Goal: Task Accomplishment & Management: Manage account settings

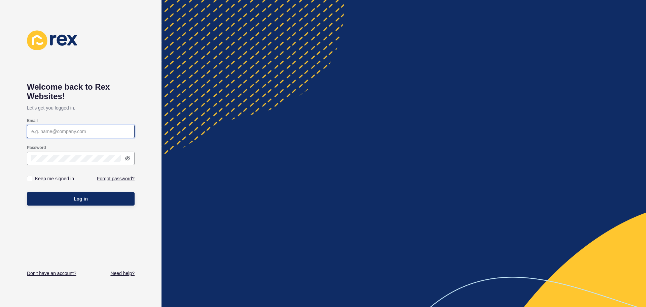
drag, startPoint x: 77, startPoint y: 130, endPoint x: 81, endPoint y: 128, distance: 4.8
click at [77, 130] on input "Email" at bounding box center [80, 131] width 99 height 7
type input "[EMAIL_ADDRESS][DOMAIN_NAME]"
click at [75, 155] on div at bounding box center [81, 158] width 108 height 13
click at [30, 176] on label at bounding box center [29, 178] width 5 height 5
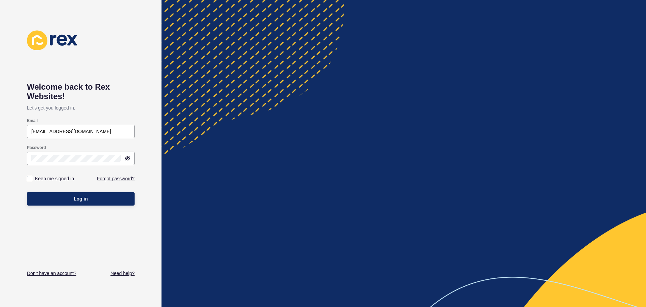
click at [30, 176] on input "Keep me signed in" at bounding box center [30, 178] width 4 height 4
checkbox input "true"
click at [72, 194] on button "Log in" at bounding box center [81, 198] width 108 height 13
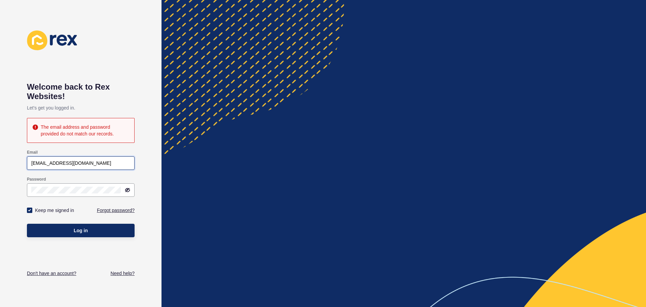
drag, startPoint x: 110, startPoint y: 162, endPoint x: 14, endPoint y: 165, distance: 95.3
click at [14, 165] on div "Welcome back to [PERSON_NAME] Websites! Let's get you logged in. The email addr…" at bounding box center [81, 153] width 162 height 307
click at [0, 187] on div "Welcome back to [PERSON_NAME] Websites! Let's get you logged in. The email addr…" at bounding box center [81, 153] width 162 height 307
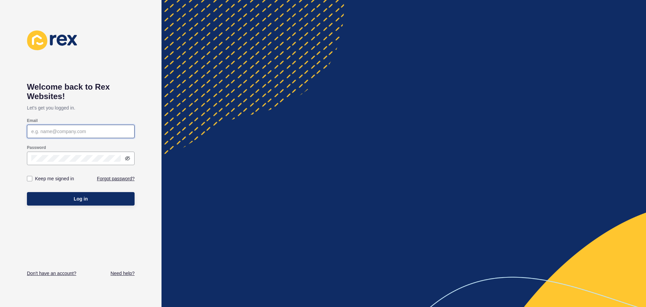
click at [74, 130] on input "Email" at bounding box center [80, 131] width 99 height 7
type input "[EMAIL_ADDRESS][DOMAIN_NAME]"
click at [28, 175] on div "Keep me signed in" at bounding box center [54, 178] width 54 height 7
click at [27, 179] on div "Keep me signed in" at bounding box center [53, 178] width 55 height 15
click at [30, 179] on label at bounding box center [29, 178] width 5 height 5
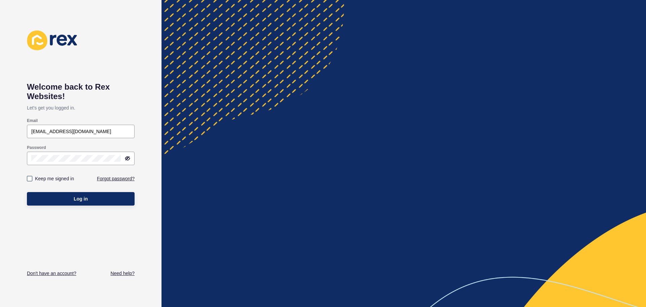
click at [30, 179] on input "Keep me signed in" at bounding box center [30, 178] width 4 height 4
checkbox input "true"
click at [69, 205] on button "Log in" at bounding box center [81, 198] width 108 height 13
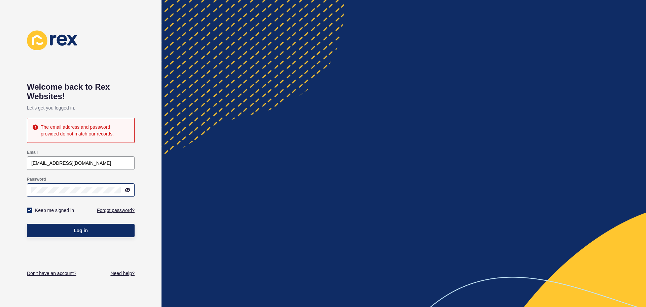
click at [127, 190] on icon at bounding box center [128, 189] width 4 height 3
click at [20, 192] on div "Welcome back to [PERSON_NAME] Websites! Let's get you logged in. The email addr…" at bounding box center [81, 153] width 162 height 307
click at [136, 84] on div "Welcome back to [PERSON_NAME] Websites! Let's get you logged in. The email addr…" at bounding box center [81, 153] width 162 height 307
